Goal: Check status: Check status

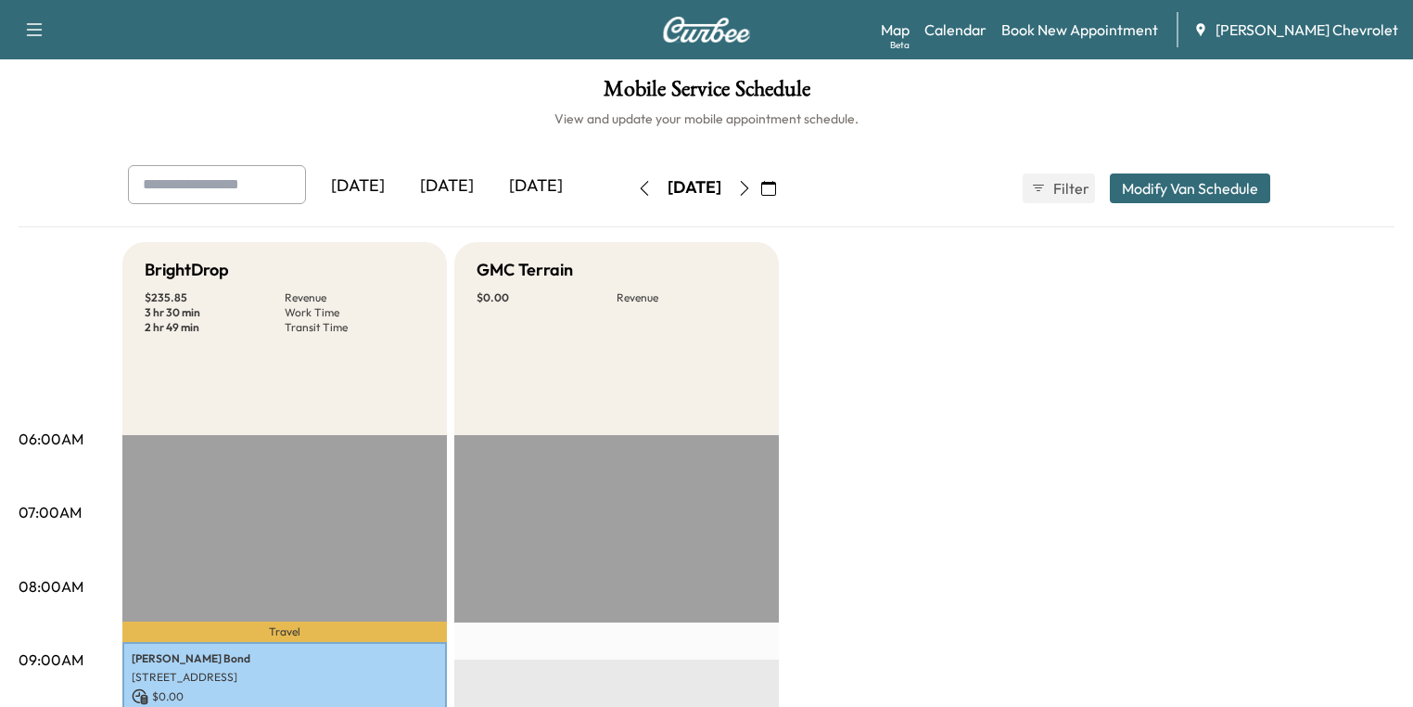
click at [776, 184] on icon "button" at bounding box center [768, 188] width 15 height 15
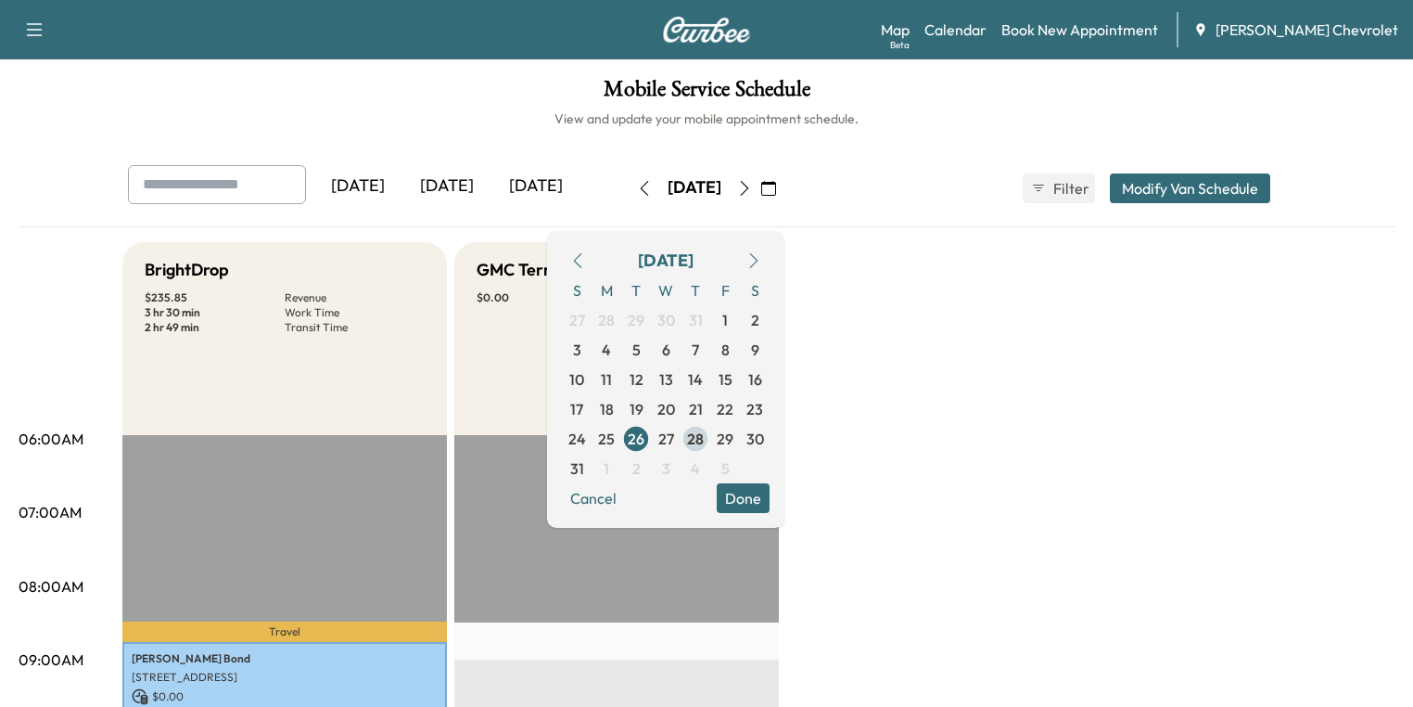
click at [704, 449] on span "28" at bounding box center [695, 439] width 17 height 22
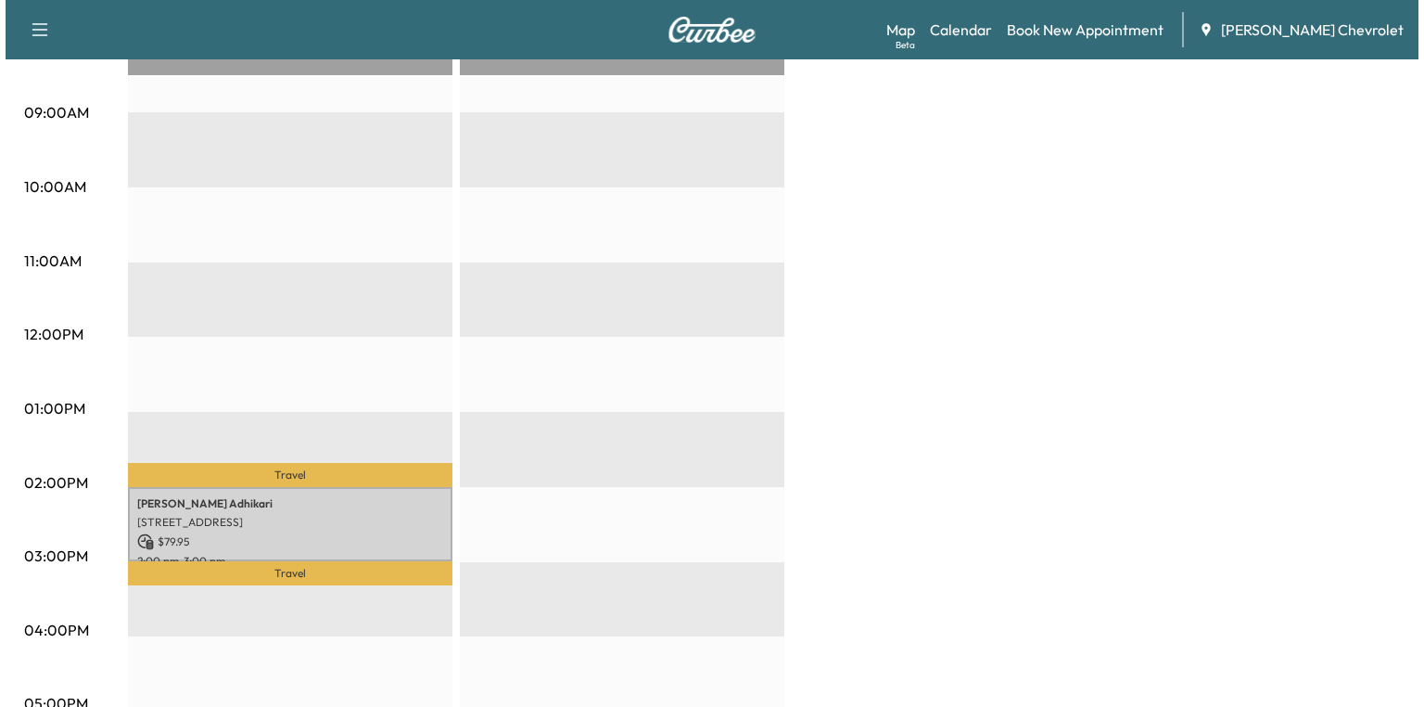
scroll to position [668, 0]
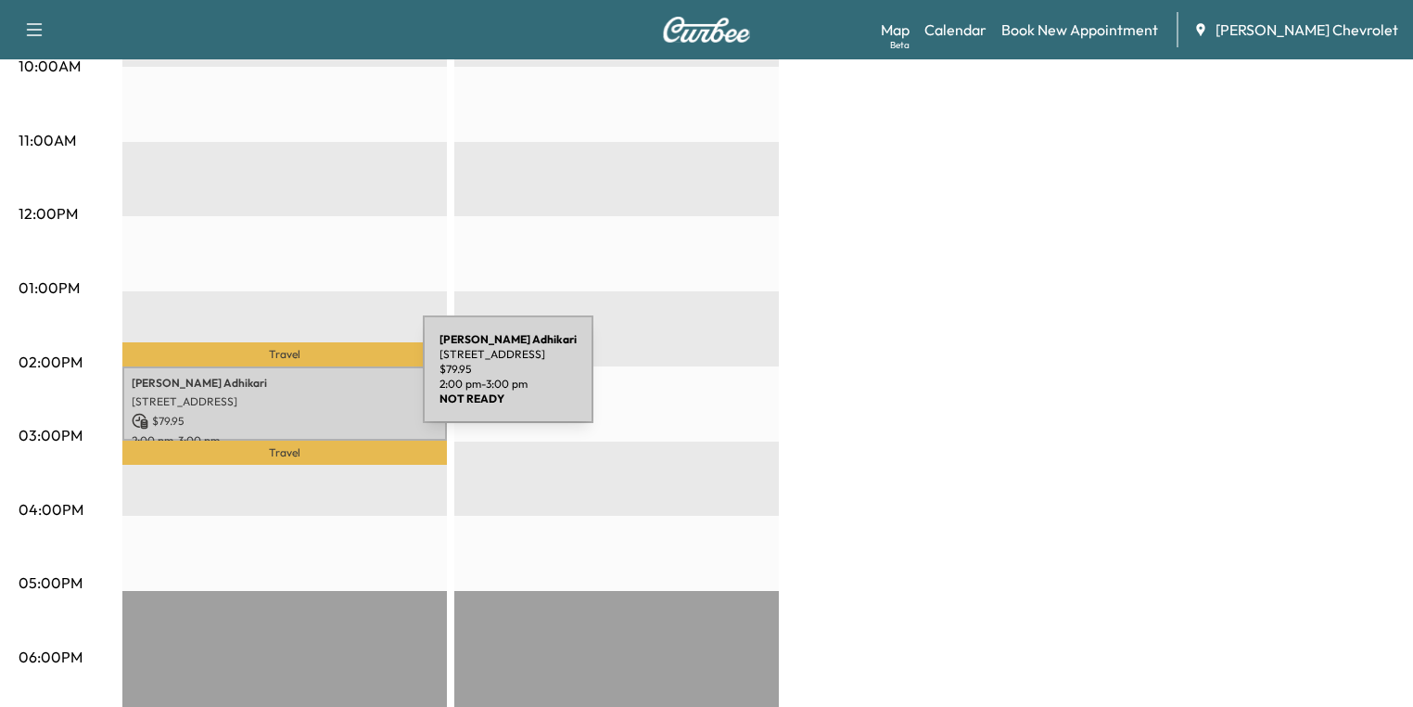
click at [271, 380] on p "[PERSON_NAME]" at bounding box center [285, 383] width 306 height 15
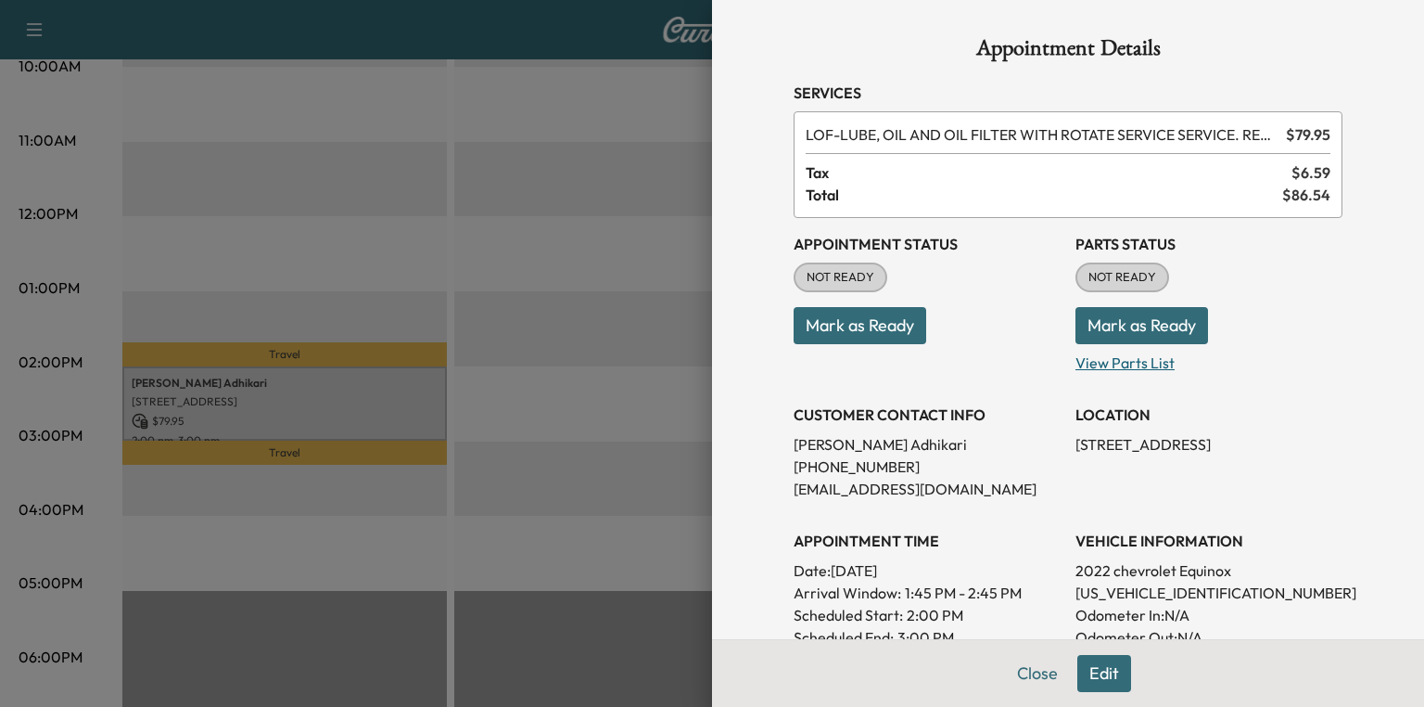
click at [1097, 365] on p "View Parts List" at bounding box center [1209, 359] width 267 height 30
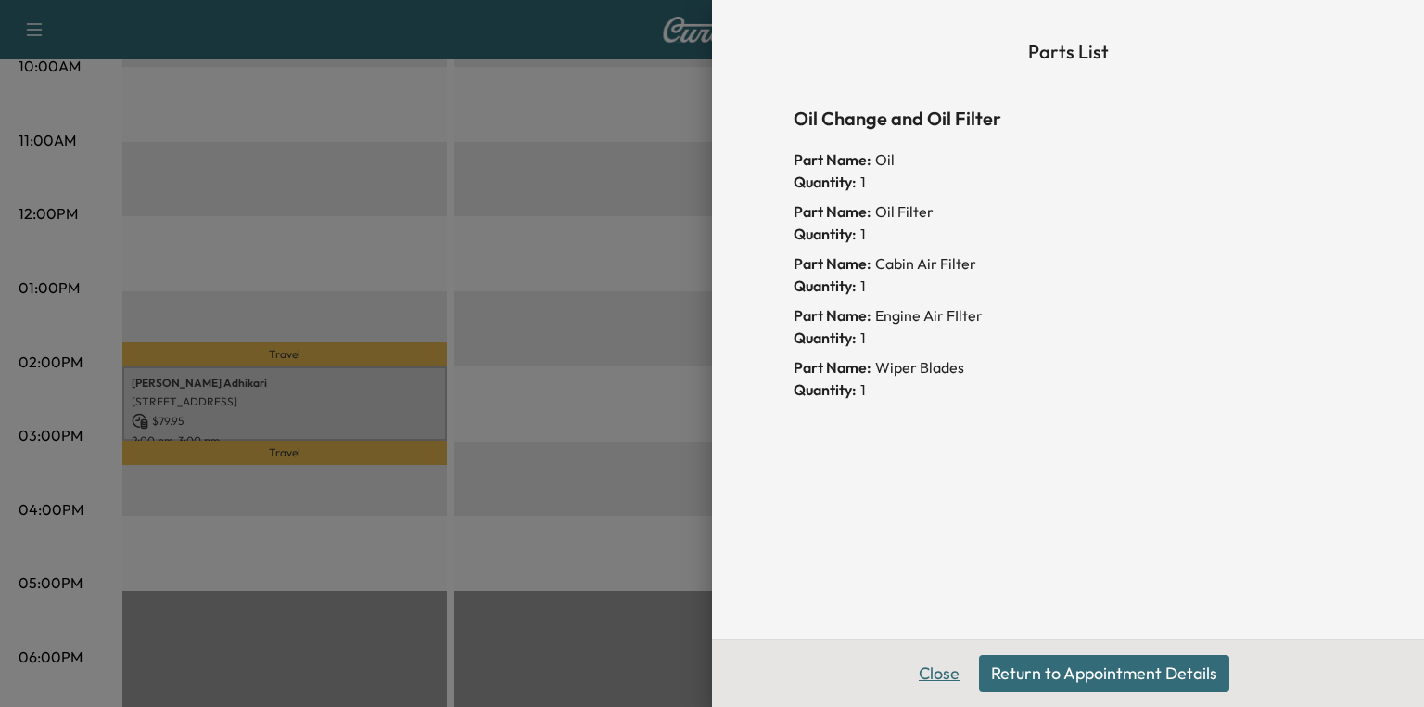
click at [941, 679] on button "Close" at bounding box center [939, 673] width 65 height 37
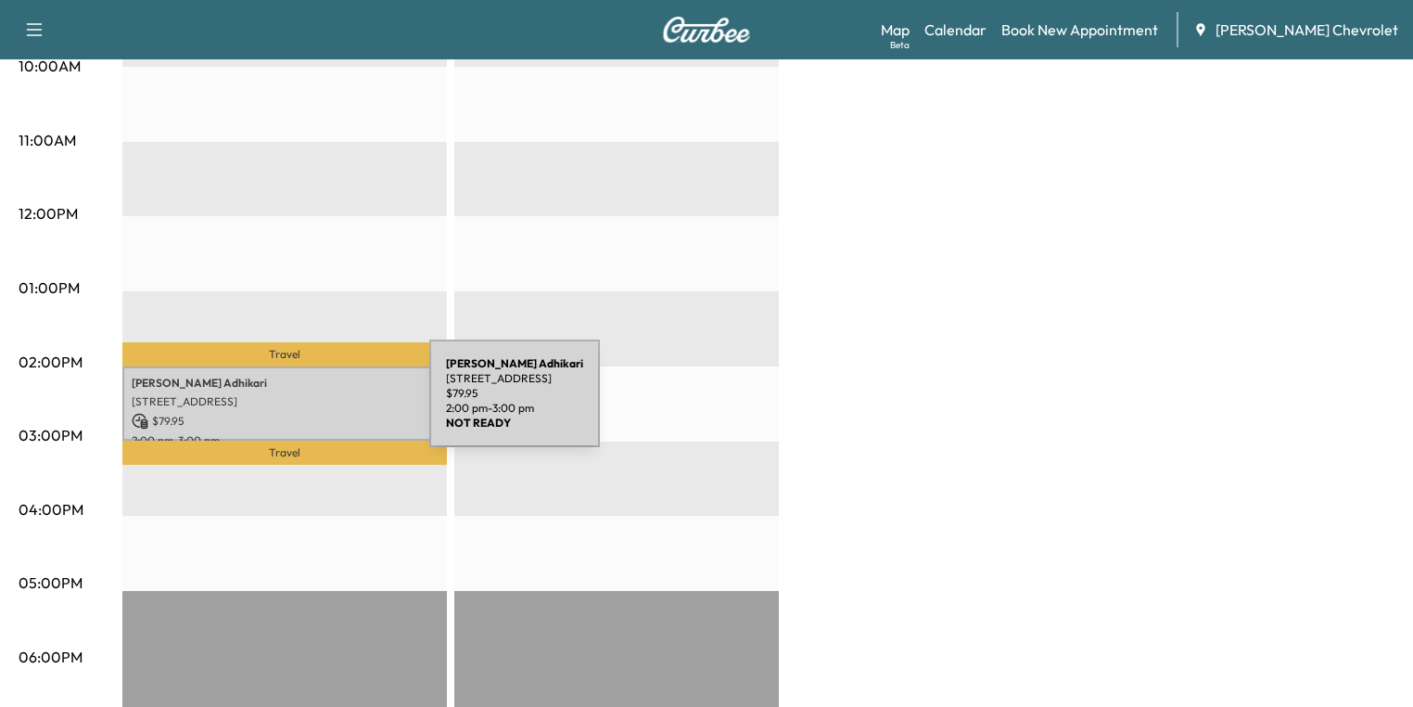
click at [290, 404] on div "[PERSON_NAME] [STREET_ADDRESS] $ 79.95 2:00 pm - 3:00 pm" at bounding box center [284, 403] width 325 height 75
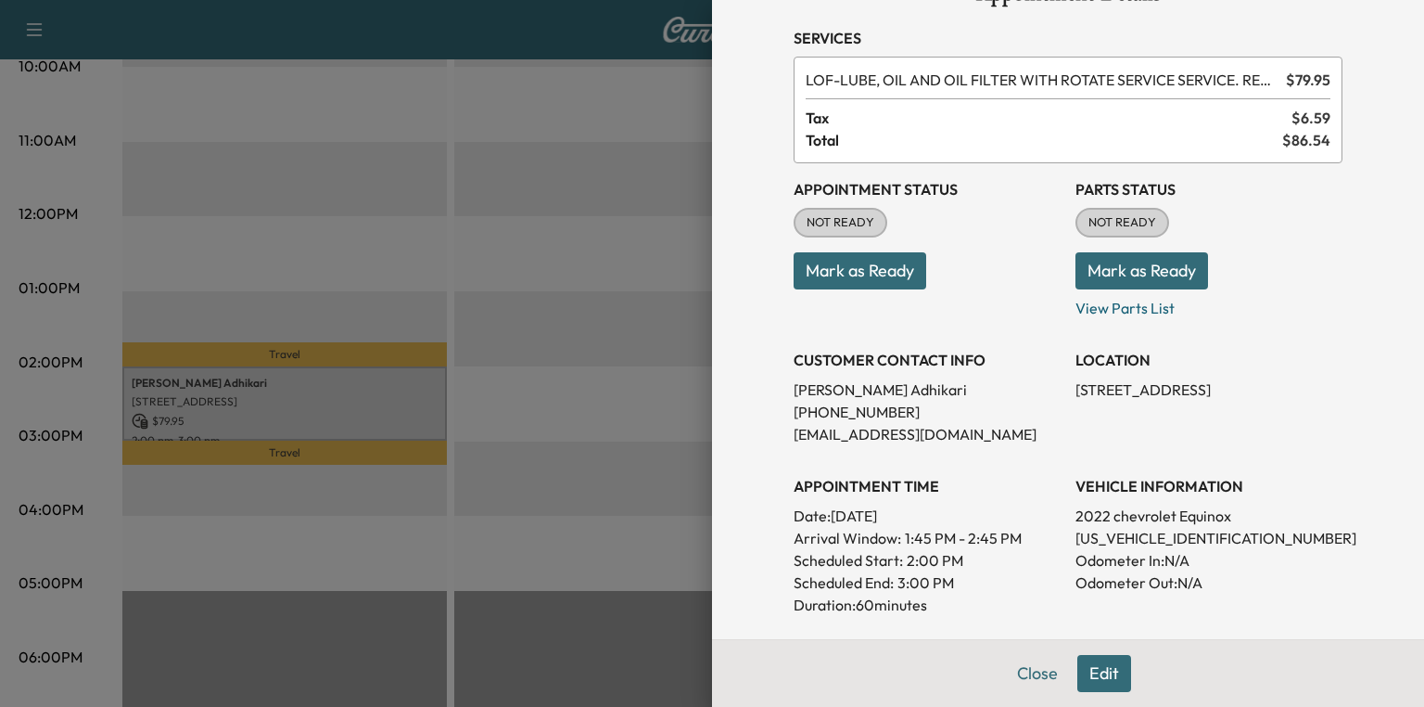
scroll to position [148, 0]
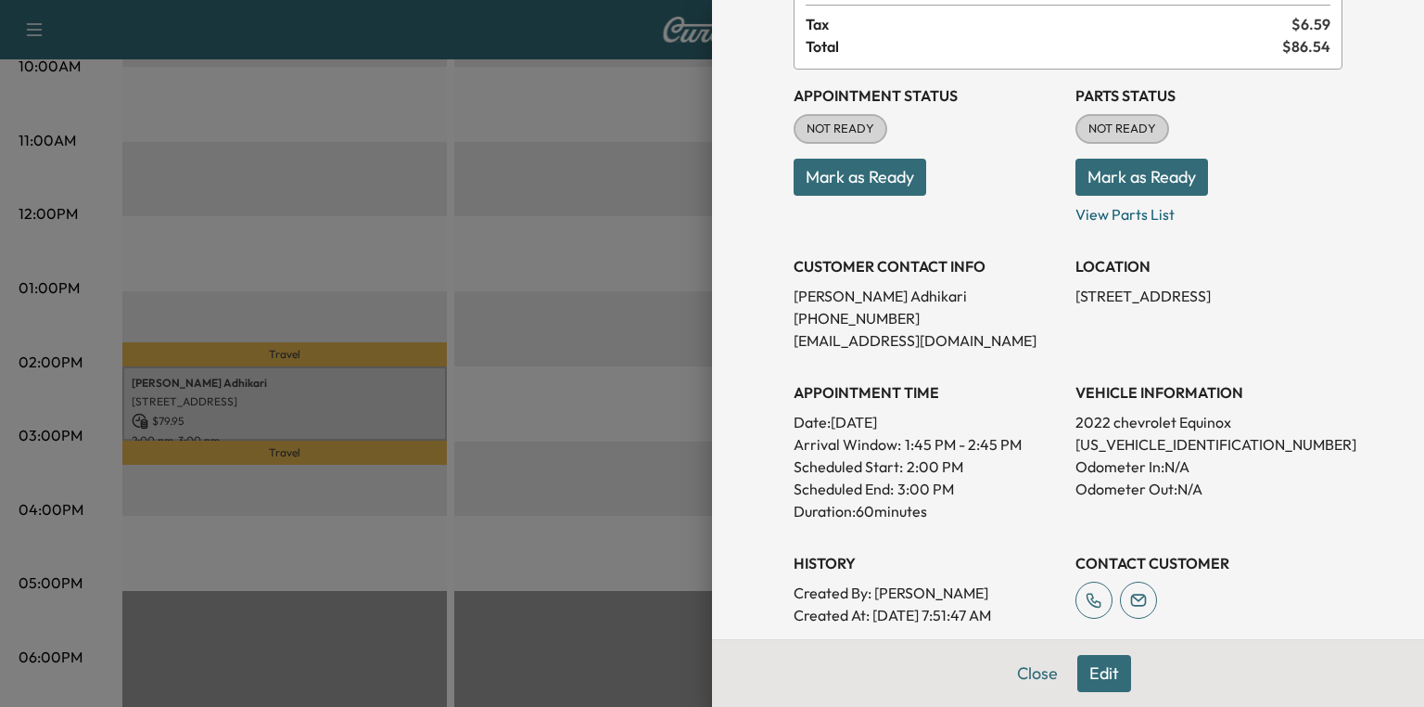
click at [1155, 442] on p "[US_VEHICLE_IDENTIFICATION_NUMBER]" at bounding box center [1209, 444] width 267 height 22
copy p "[US_VEHICLE_IDENTIFICATION_NUMBER]"
click at [303, 221] on div at bounding box center [712, 353] width 1424 height 707
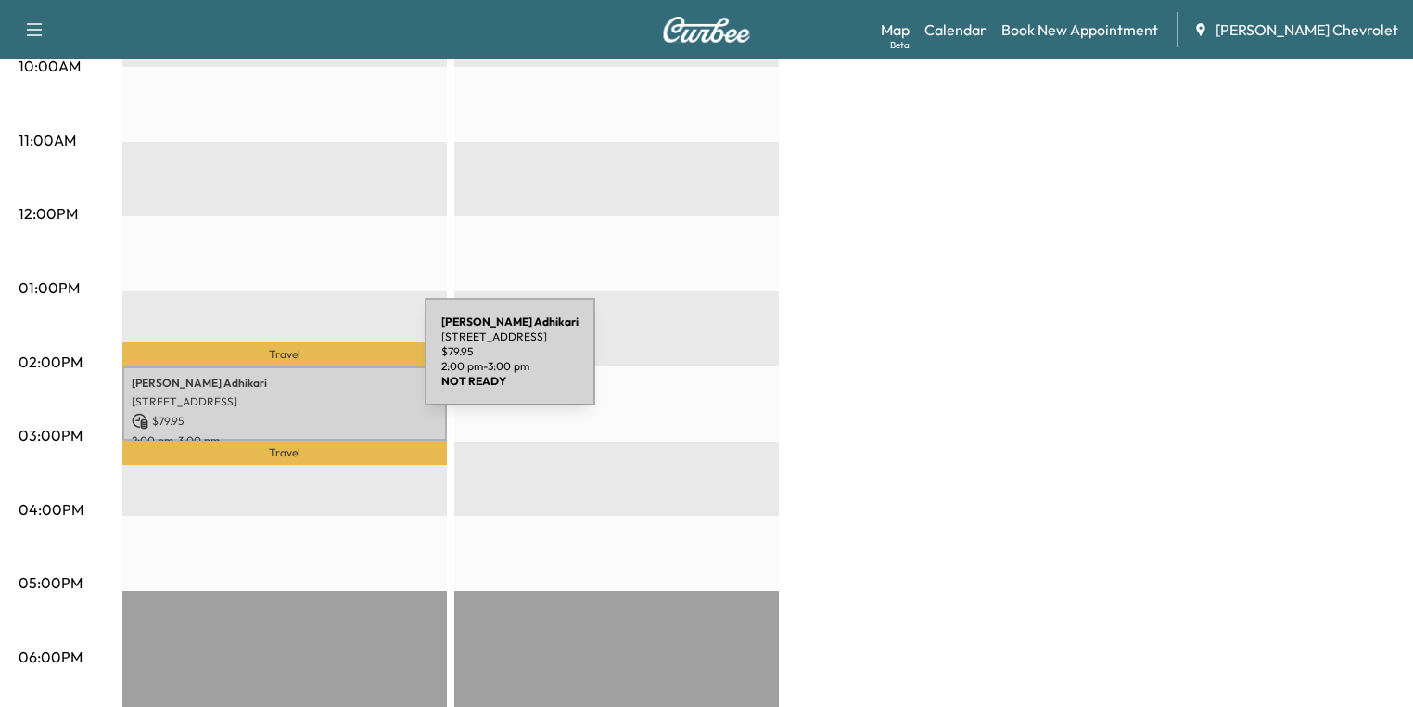
click at [286, 366] on div "[PERSON_NAME] [STREET_ADDRESS] $ 79.95 2:00 pm - 3:00 pm" at bounding box center [284, 403] width 325 height 75
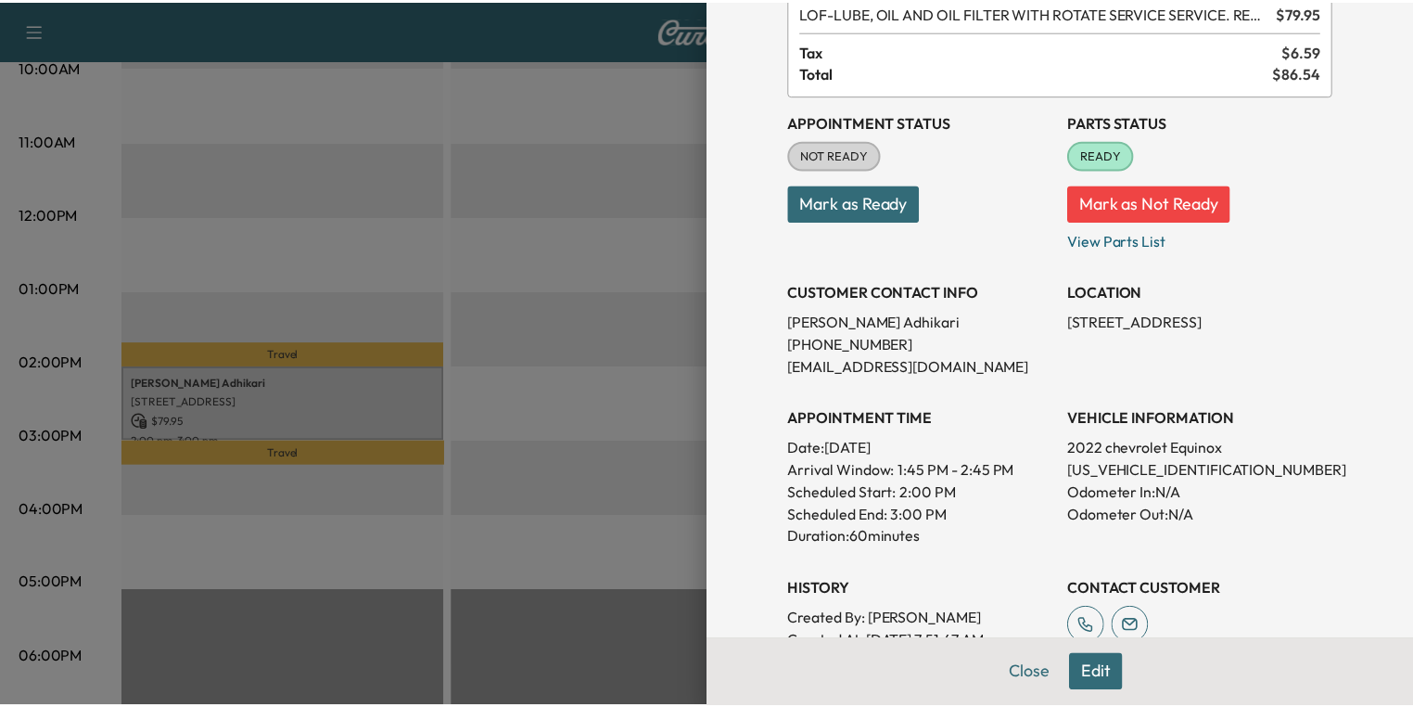
scroll to position [0, 0]
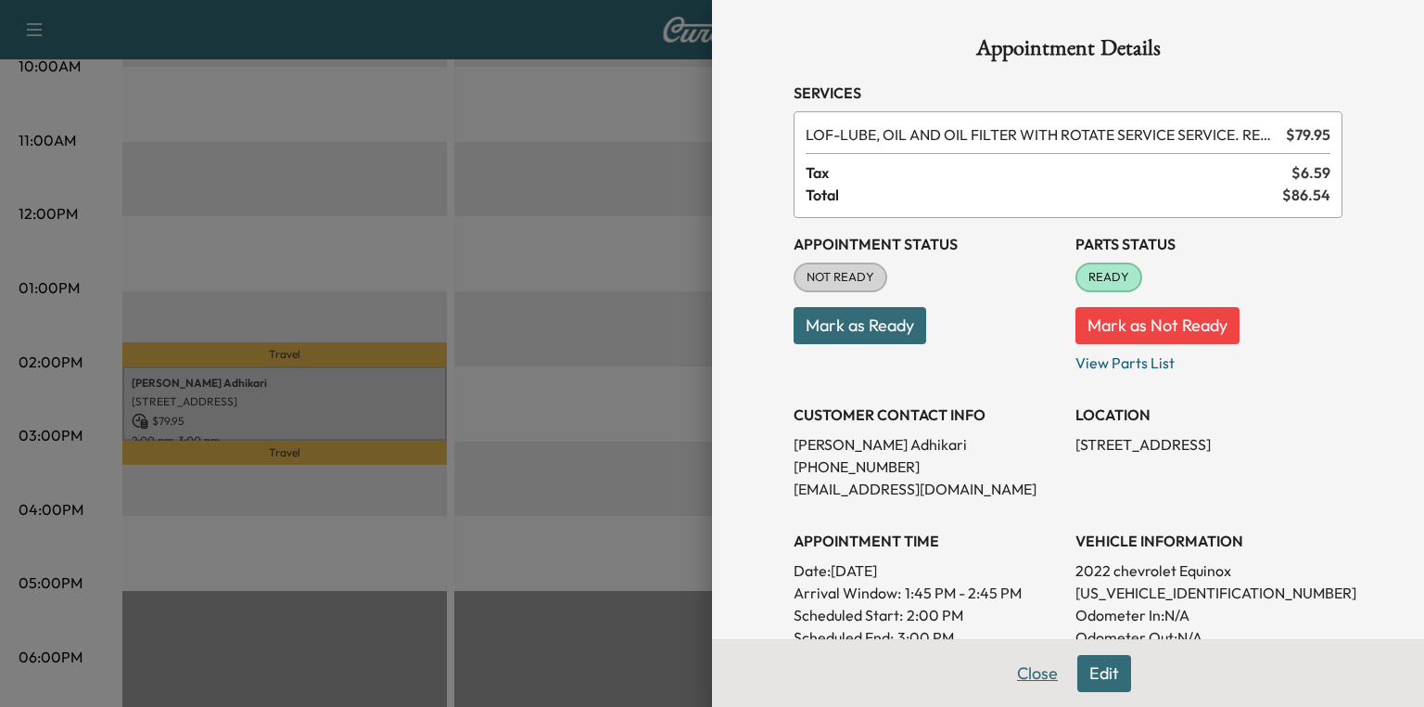
click at [1030, 668] on button "Close" at bounding box center [1037, 673] width 65 height 37
